Goal: Information Seeking & Learning: Learn about a topic

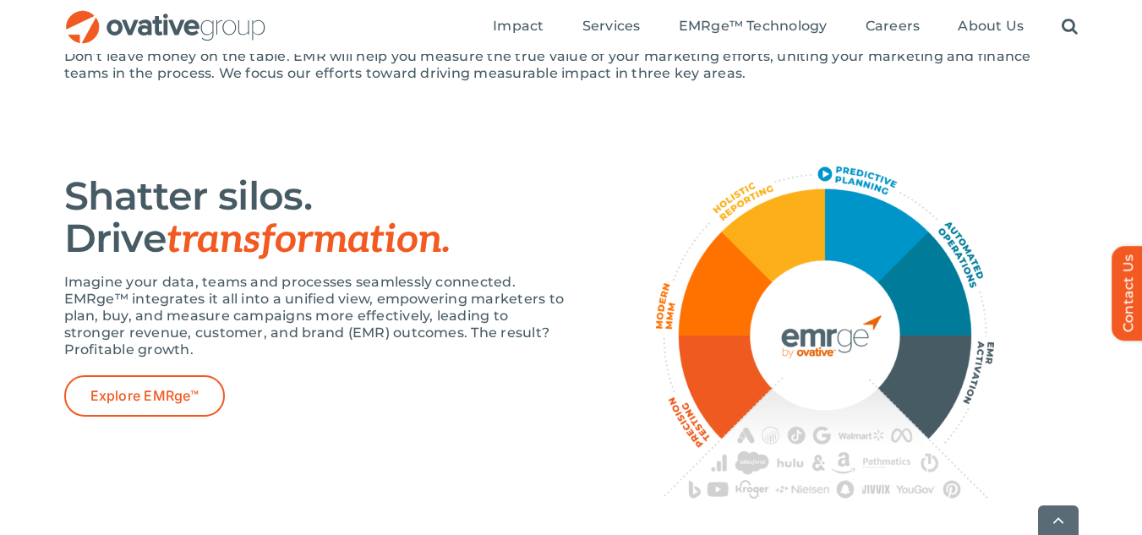
scroll to position [997, 0]
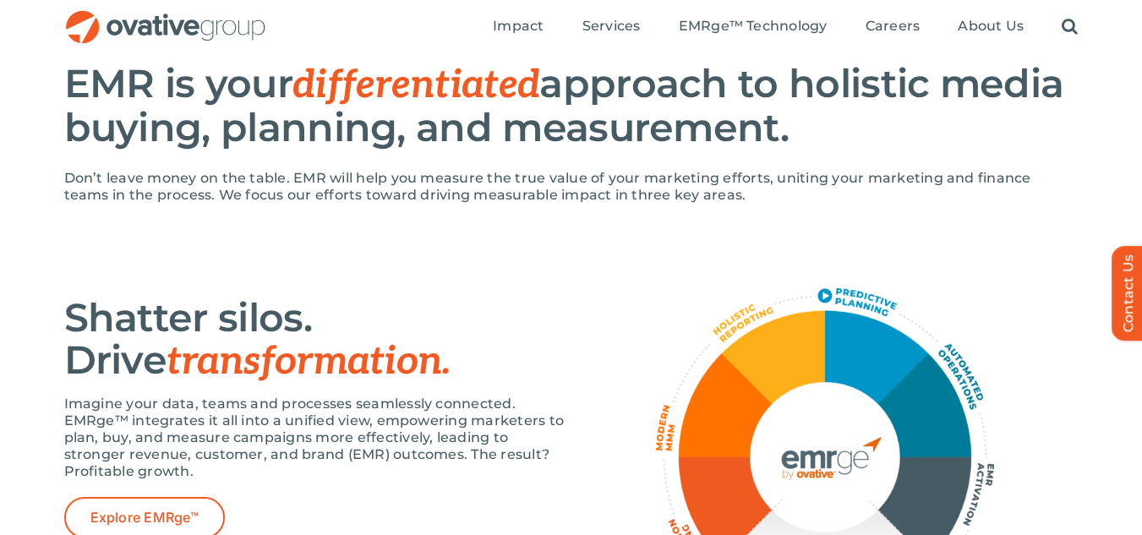
scroll to position [875, 0]
